Goal: Transaction & Acquisition: Obtain resource

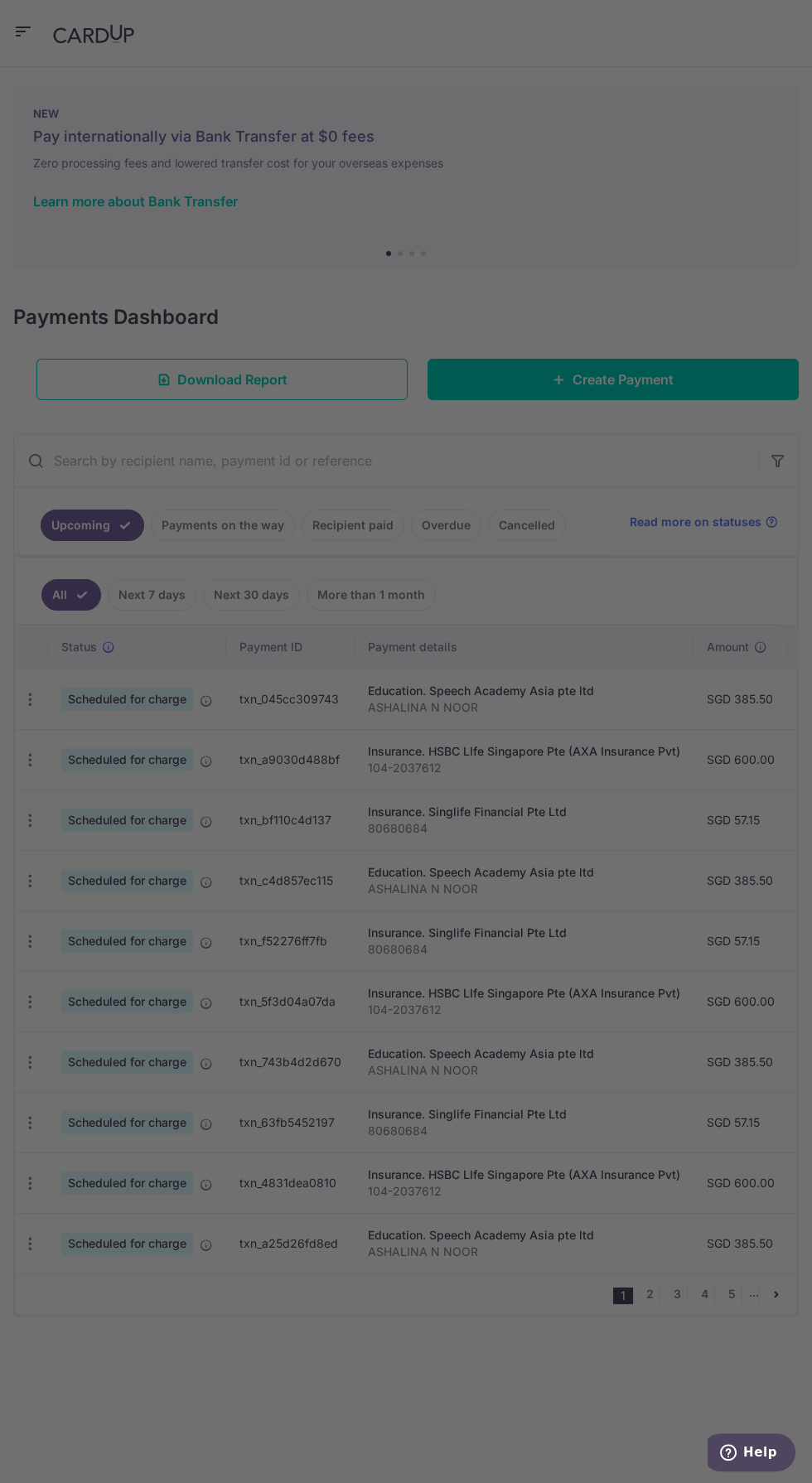
click at [340, 522] on div at bounding box center [409, 749] width 820 height 1498
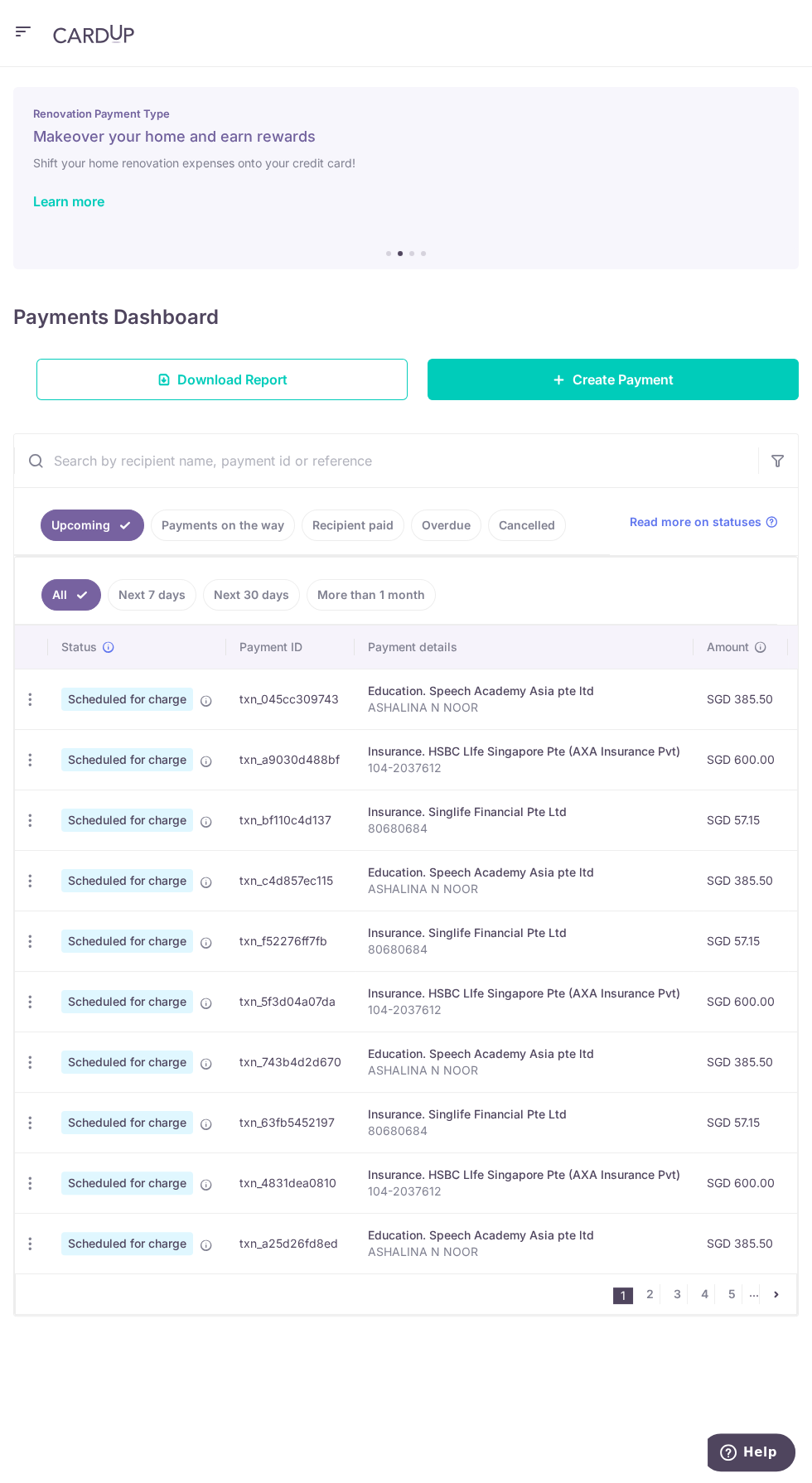
click at [351, 528] on link "Recipient paid" at bounding box center [353, 525] width 103 height 31
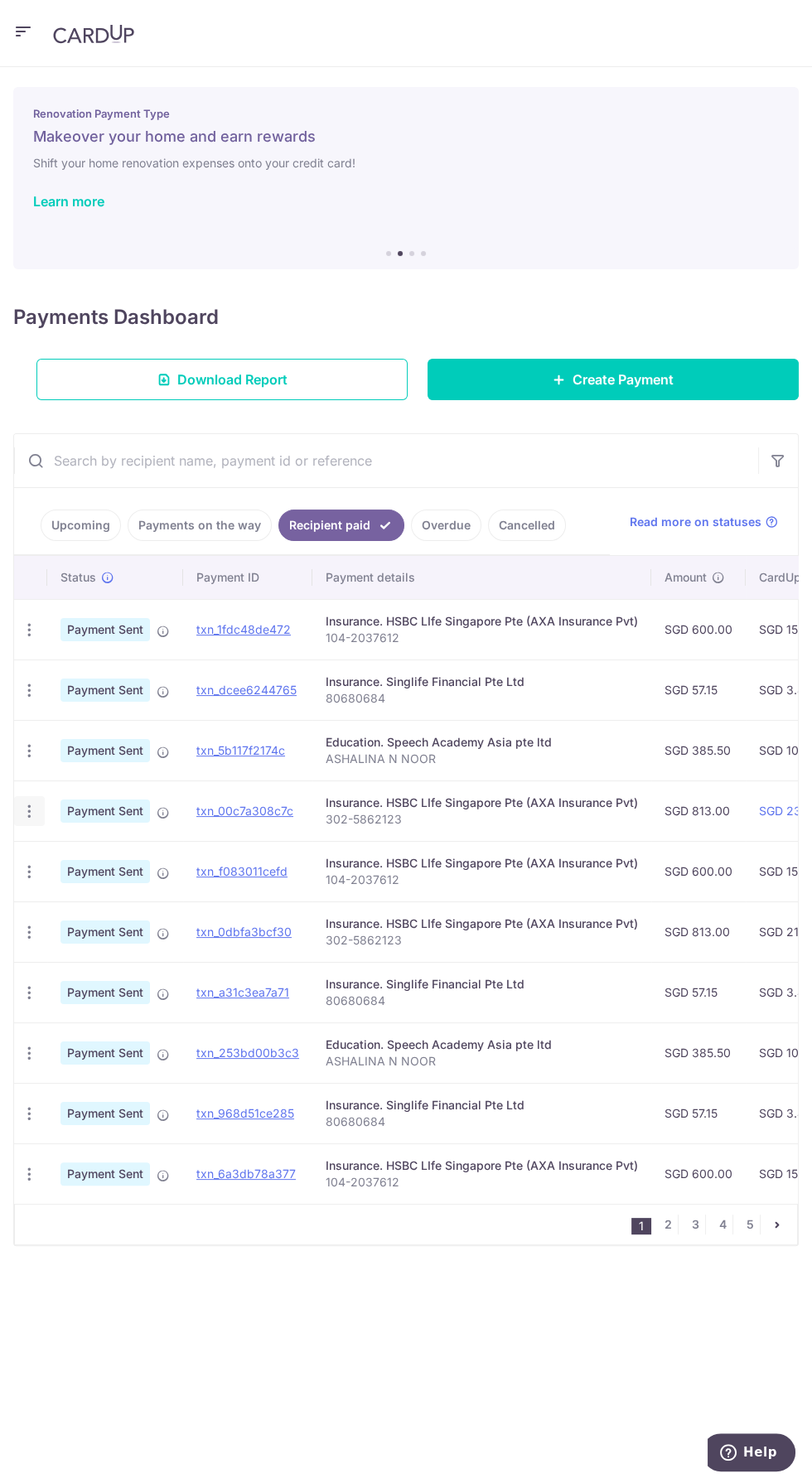
click at [36, 811] on icon "button" at bounding box center [30, 811] width 17 height 17
click at [99, 858] on span "PDF Receipt" at bounding box center [117, 856] width 113 height 16
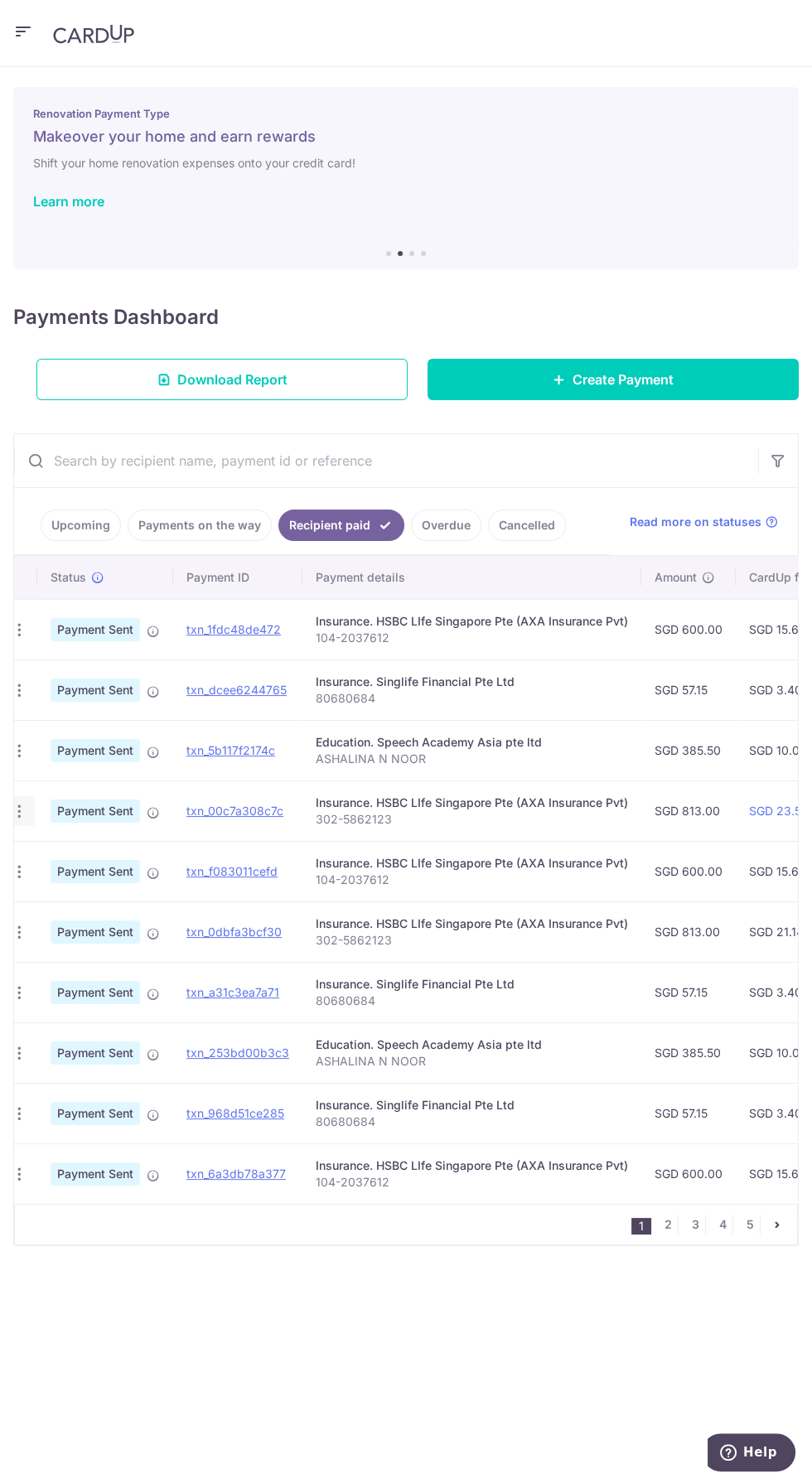
scroll to position [0, 4]
click at [25, 928] on icon "button" at bounding box center [25, 932] width 17 height 17
click at [73, 984] on link "PDF Receipt" at bounding box center [96, 978] width 173 height 40
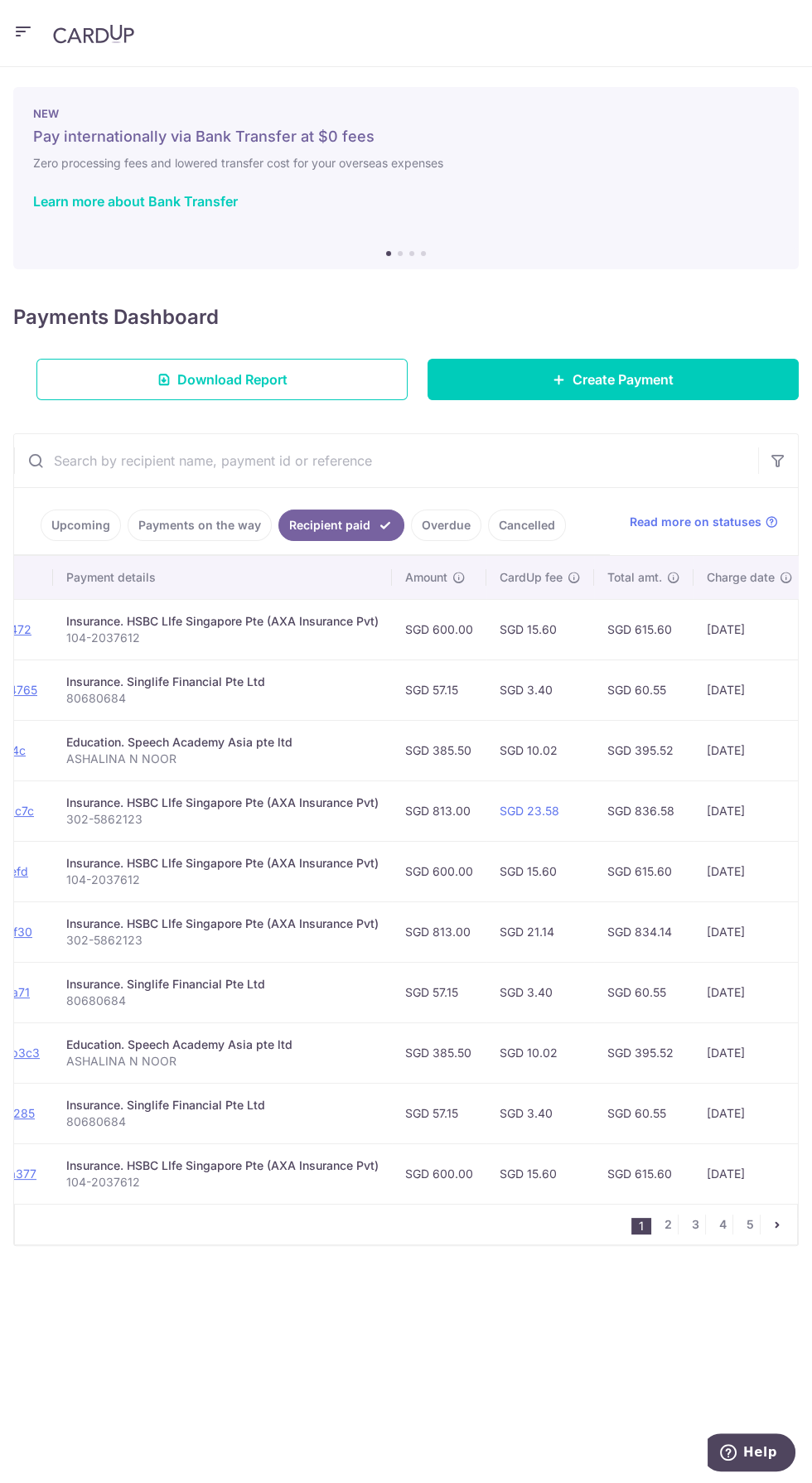
scroll to position [0, 0]
